Goal: Transaction & Acquisition: Register for event/course

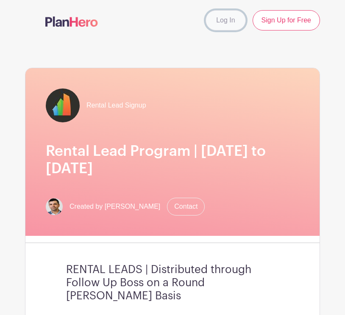
click at [230, 24] on link "Log In" at bounding box center [225, 20] width 40 height 20
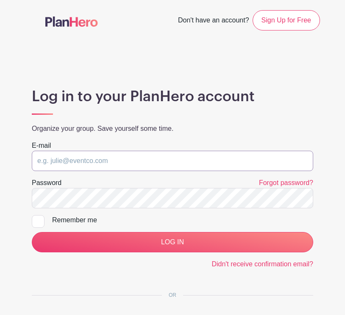
click at [129, 164] on input "email" at bounding box center [172, 161] width 281 height 20
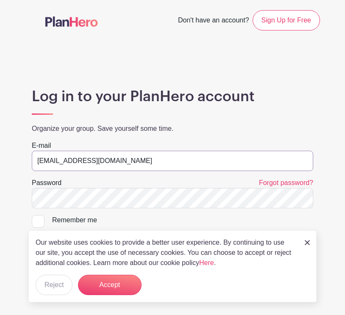
type input "mcoellar@fultongrace.com"
click at [42, 222] on div at bounding box center [38, 221] width 13 height 13
click at [37, 221] on input "Remember me" at bounding box center [35, 218] width 6 height 6
checkbox input "true"
click at [32, 232] on input "LOG IN" at bounding box center [172, 242] width 281 height 20
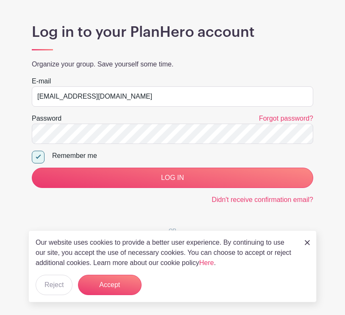
scroll to position [93, 0]
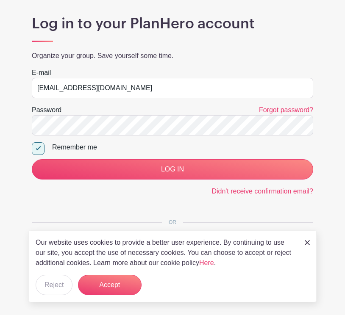
click at [309, 243] on img at bounding box center [306, 242] width 5 height 5
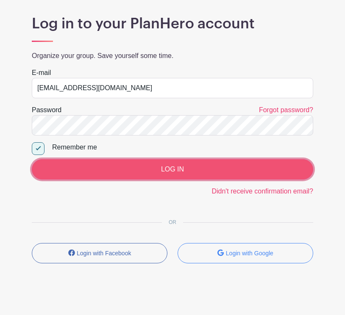
click at [184, 162] on input "LOG IN" at bounding box center [172, 169] width 281 height 20
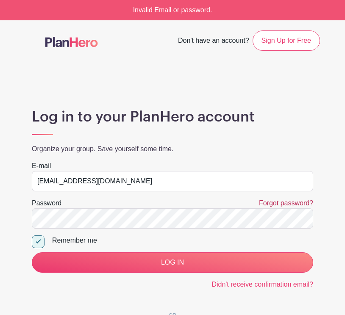
click at [266, 205] on link "Forgot password?" at bounding box center [286, 202] width 54 height 7
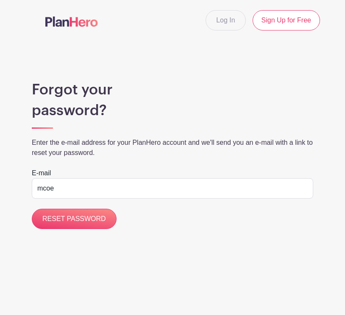
type input "[EMAIL_ADDRESS][DOMAIN_NAME]"
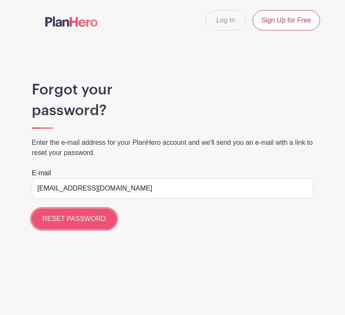
click at [83, 217] on input "RESET PASSWORD" at bounding box center [74, 219] width 85 height 20
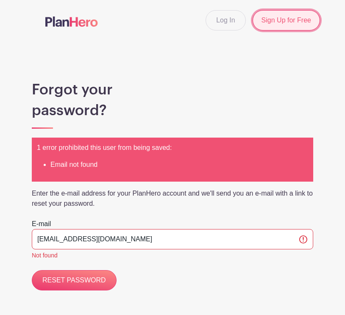
click at [288, 22] on link "Sign Up for Free" at bounding box center [285, 20] width 67 height 20
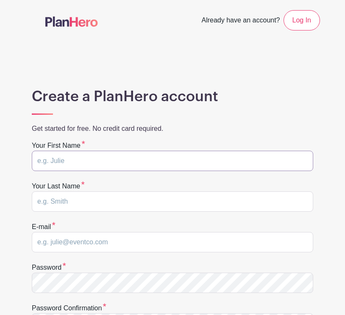
click at [133, 153] on input "text" at bounding box center [172, 161] width 281 height 20
type input "Maria"
type input "Coellar"
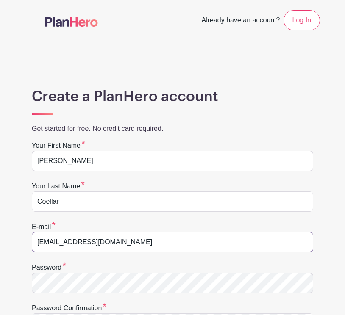
click at [76, 238] on input "mariacoellar10@gmail.com" at bounding box center [172, 242] width 281 height 20
type input "mcoellar@fultongrace.com"
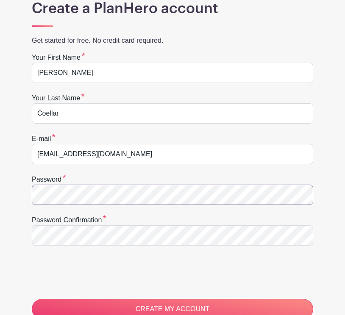
scroll to position [108, 0]
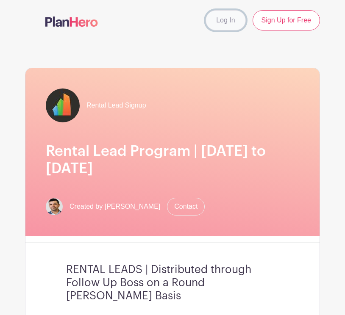
click at [220, 18] on link "Log In" at bounding box center [225, 20] width 40 height 20
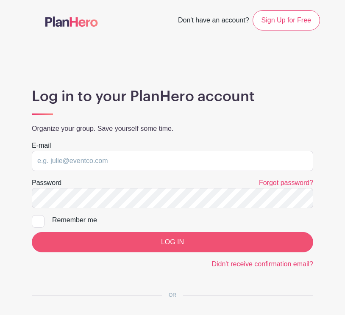
scroll to position [81, 0]
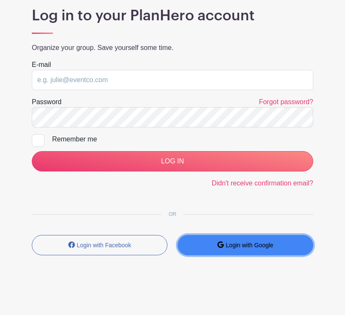
click at [238, 243] on small "Login with Google" at bounding box center [249, 245] width 47 height 7
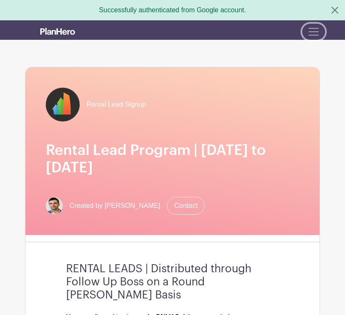
click at [314, 35] on span "Toggle navigation" at bounding box center [313, 31] width 13 height 13
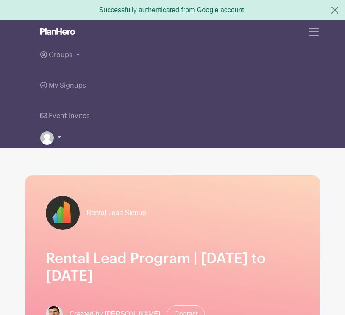
click at [54, 138] on link at bounding box center [50, 138] width 21 height 14
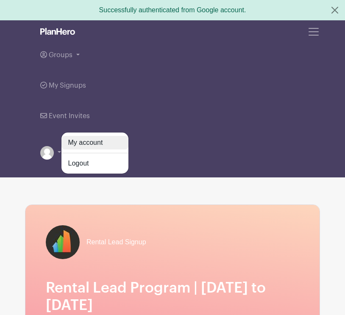
click at [86, 141] on link "My account" at bounding box center [94, 143] width 67 height 14
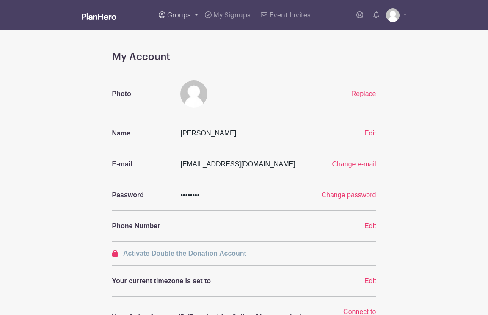
click at [178, 15] on span "Groups" at bounding box center [179, 15] width 24 height 7
click at [194, 44] on span "All Groups" at bounding box center [192, 44] width 33 height 10
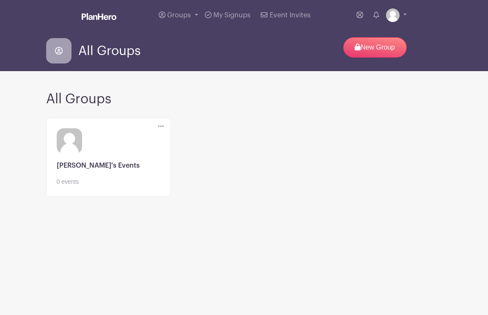
click at [114, 186] on link at bounding box center [109, 186] width 104 height 0
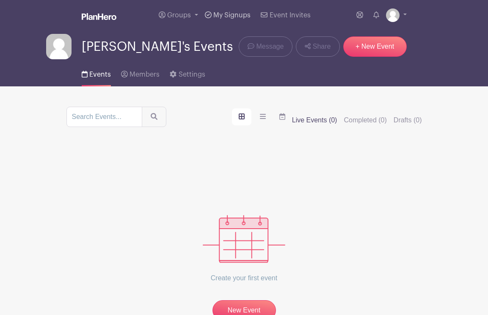
click at [229, 17] on span "My Signups" at bounding box center [231, 15] width 37 height 7
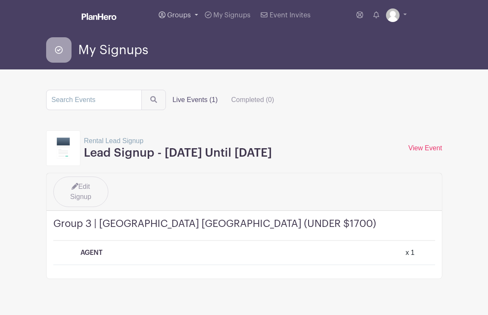
click at [183, 14] on span "Groups" at bounding box center [179, 15] width 24 height 7
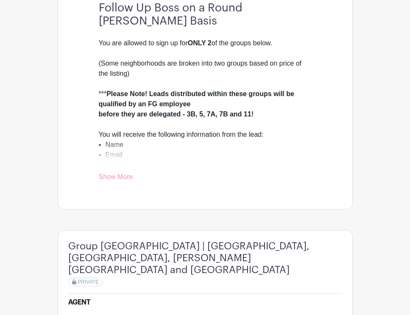
scroll to position [161, 0]
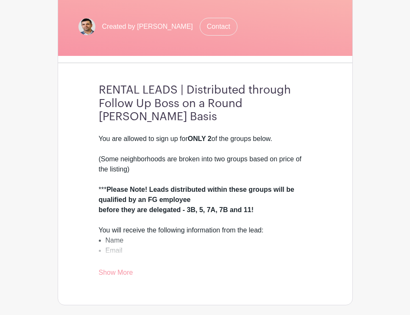
click at [124, 269] on link "Show More" at bounding box center [116, 274] width 34 height 11
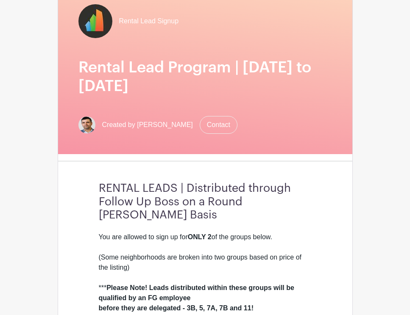
scroll to position [0, 0]
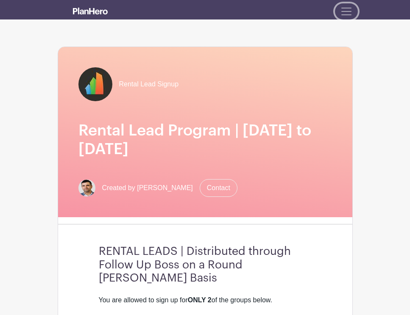
click at [346, 7] on span "Toggle navigation" at bounding box center [346, 11] width 13 height 13
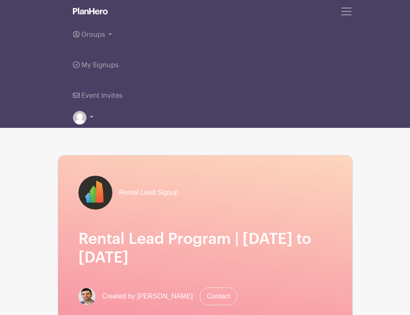
click at [92, 113] on link at bounding box center [83, 118] width 21 height 14
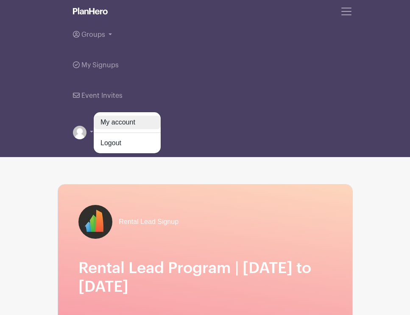
click at [115, 122] on link "My account" at bounding box center [127, 123] width 67 height 14
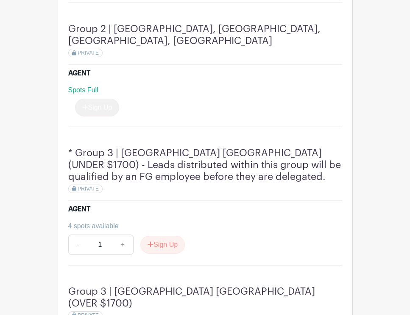
scroll to position [604, 0]
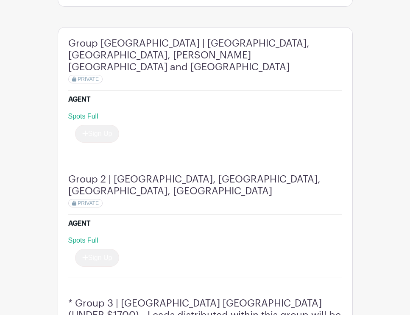
click at [101, 201] on div "Group 2 | Streeterville, Gold Coast, River North, River West, Old Town PRIVATE" at bounding box center [205, 195] width 274 height 42
click at [94, 201] on div "PRIVATE" at bounding box center [85, 203] width 34 height 8
click at [107, 239] on div "Spots Full Sign Up" at bounding box center [205, 251] width 274 height 31
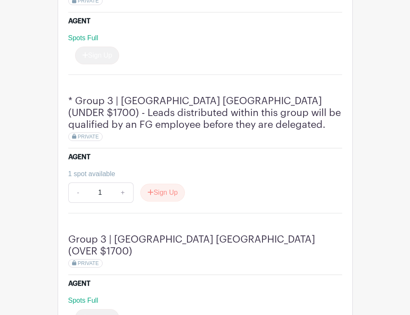
scroll to position [664, 0]
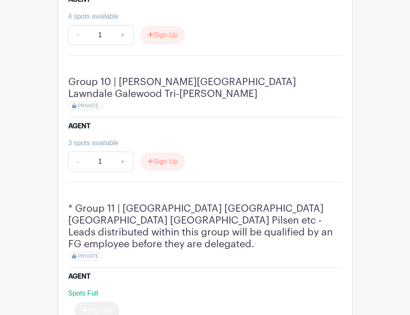
scroll to position [2022, 0]
